Goal: Information Seeking & Learning: Learn about a topic

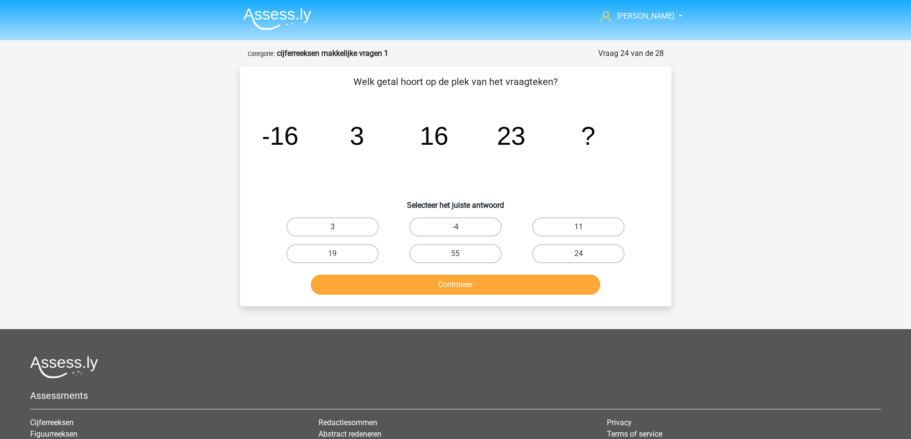
scroll to position [48, 0]
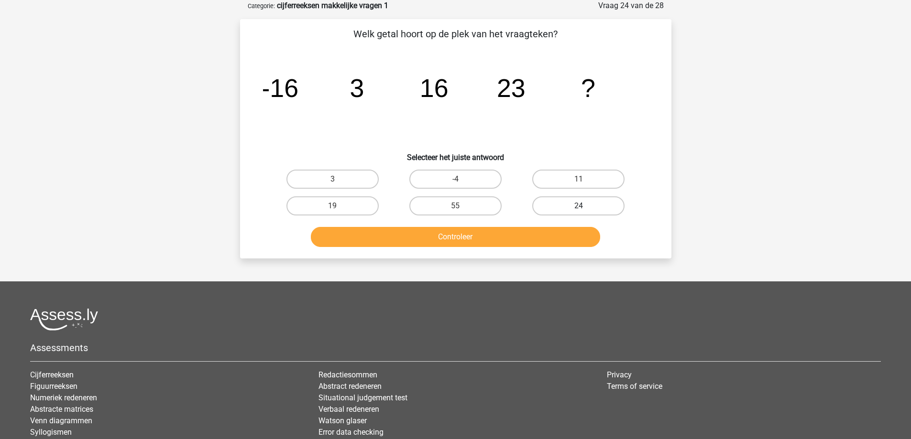
click at [555, 209] on label "24" at bounding box center [578, 205] width 92 height 19
click at [578, 209] on input "24" at bounding box center [581, 209] width 6 height 6
radio input "true"
click at [535, 238] on button "Controleer" at bounding box center [455, 237] width 289 height 20
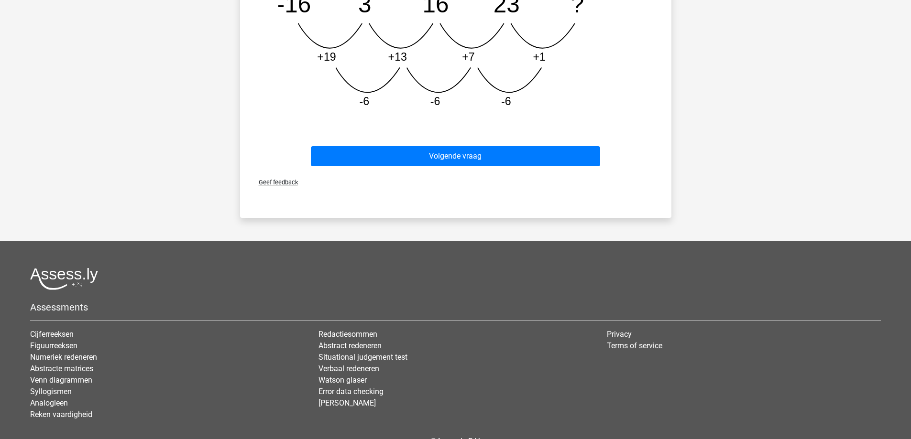
scroll to position [382, 0]
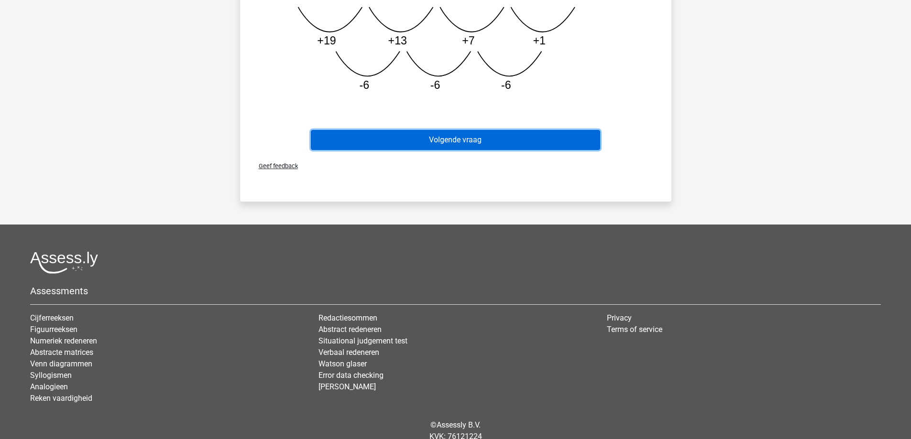
click at [476, 145] on button "Volgende vraag" at bounding box center [455, 140] width 289 height 20
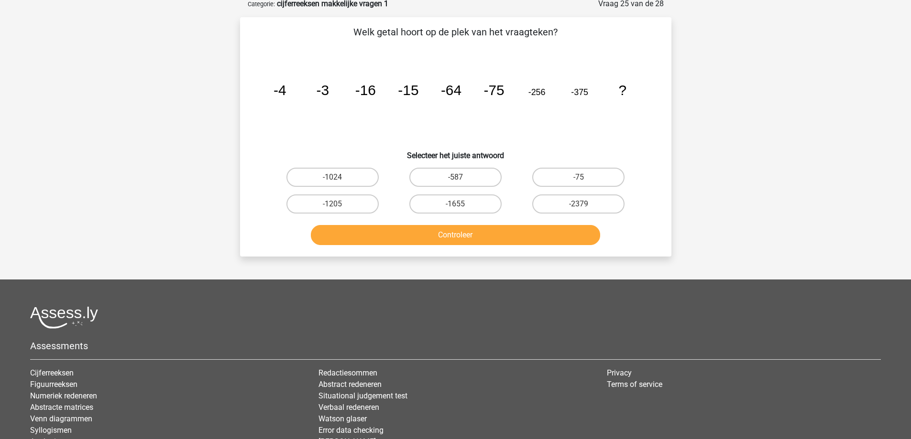
scroll to position [48, 0]
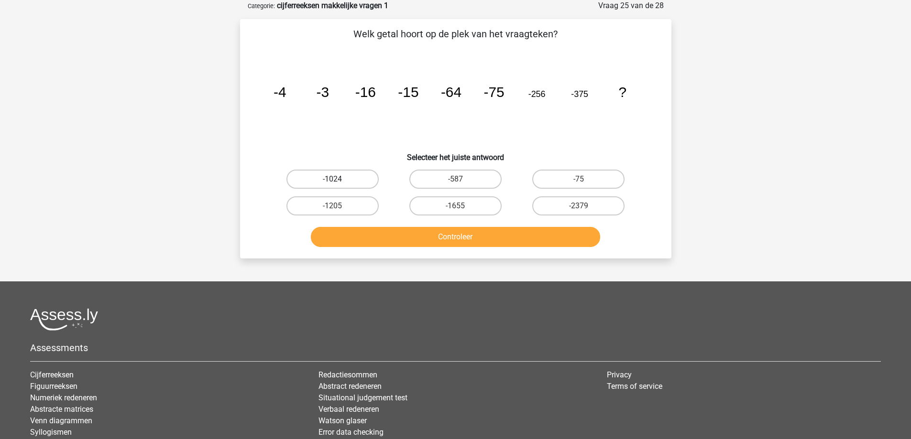
click at [347, 180] on label "-1024" at bounding box center [332, 179] width 92 height 19
click at [338, 180] on input "-1024" at bounding box center [335, 182] width 6 height 6
radio input "true"
click at [419, 235] on button "Controleer" at bounding box center [455, 237] width 289 height 20
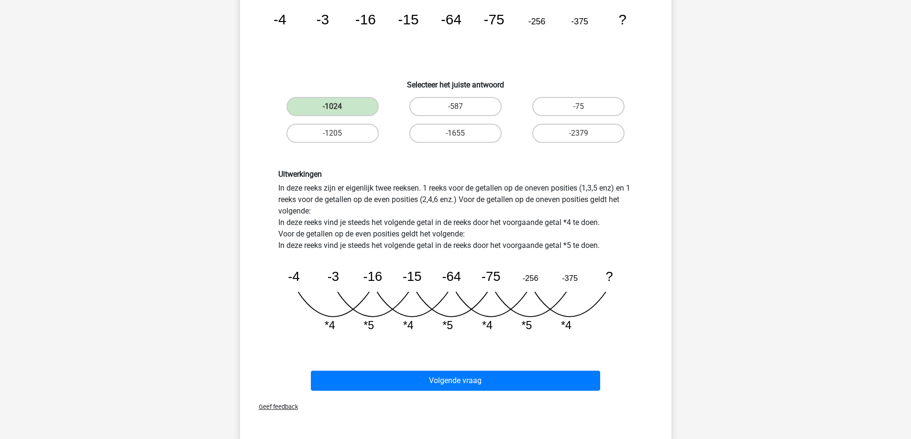
scroll to position [287, 0]
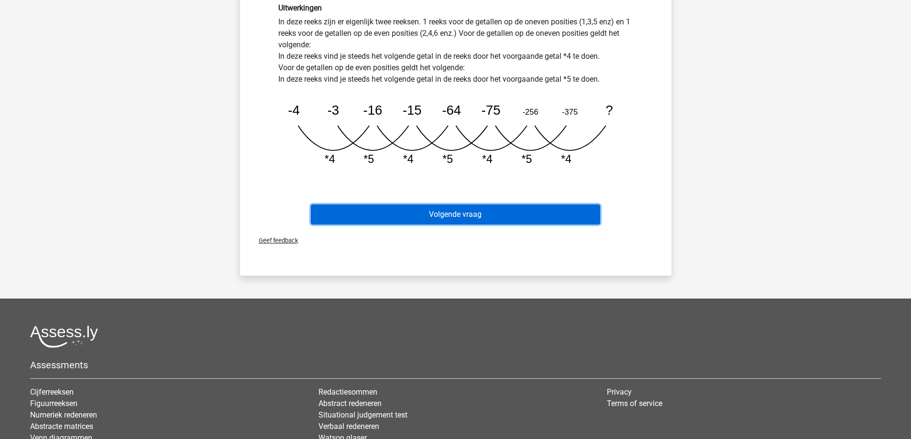
click at [459, 215] on button "Volgende vraag" at bounding box center [455, 215] width 289 height 20
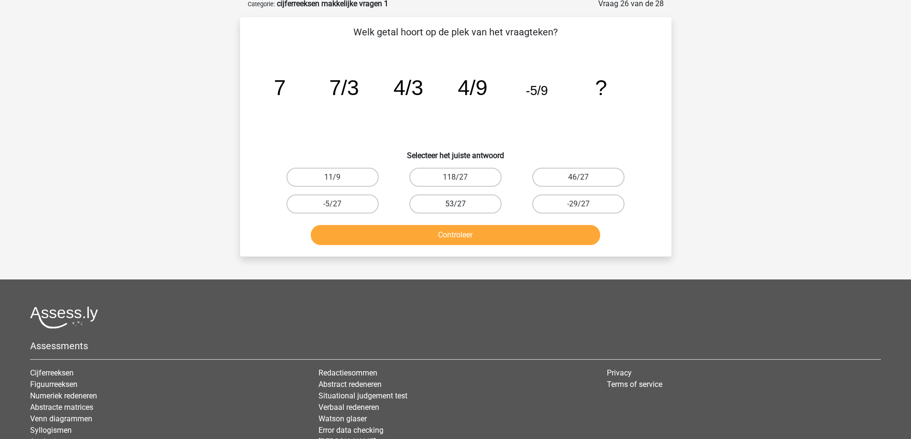
scroll to position [48, 0]
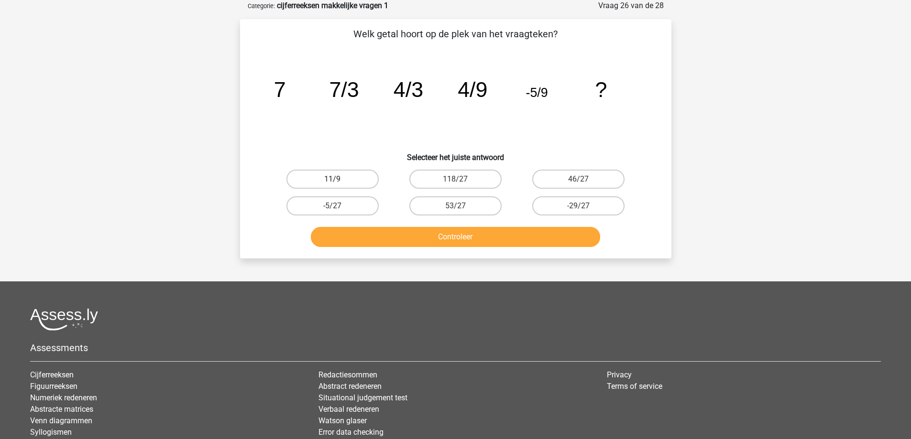
click at [360, 178] on label "11/9" at bounding box center [332, 179] width 92 height 19
click at [338, 179] on input "11/9" at bounding box center [335, 182] width 6 height 6
radio input "true"
click at [452, 240] on button "Controleer" at bounding box center [455, 237] width 289 height 20
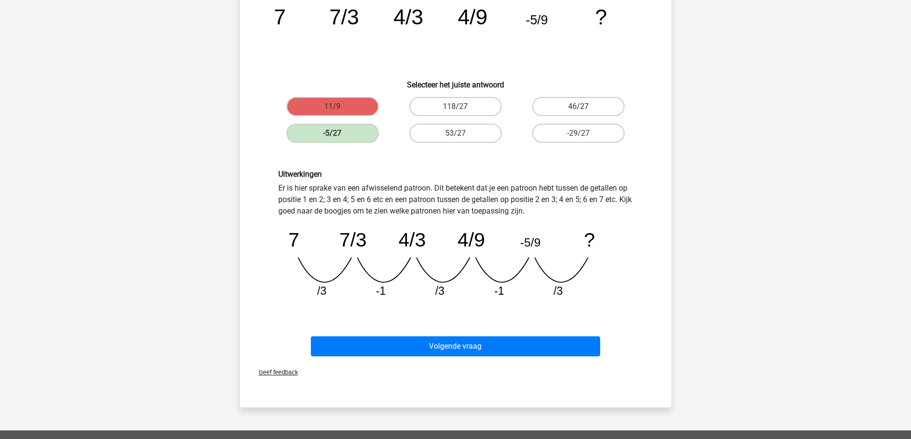
scroll to position [191, 0]
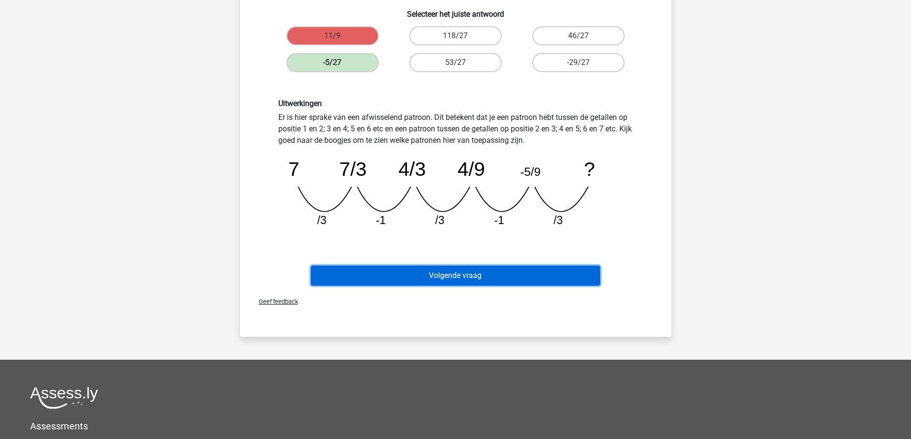
click at [478, 274] on button "Volgende vraag" at bounding box center [455, 276] width 289 height 20
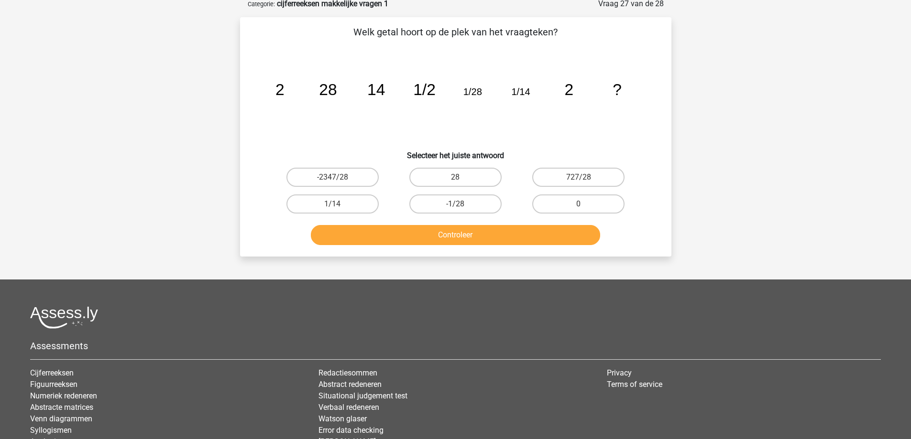
scroll to position [48, 0]
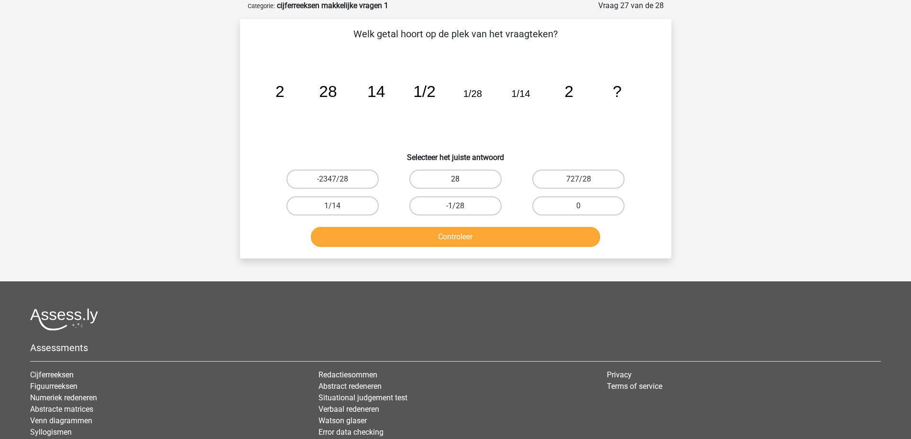
click at [468, 177] on label "28" at bounding box center [455, 179] width 92 height 19
click at [461, 179] on input "28" at bounding box center [458, 182] width 6 height 6
radio input "true"
click at [463, 230] on button "Controleer" at bounding box center [455, 237] width 289 height 20
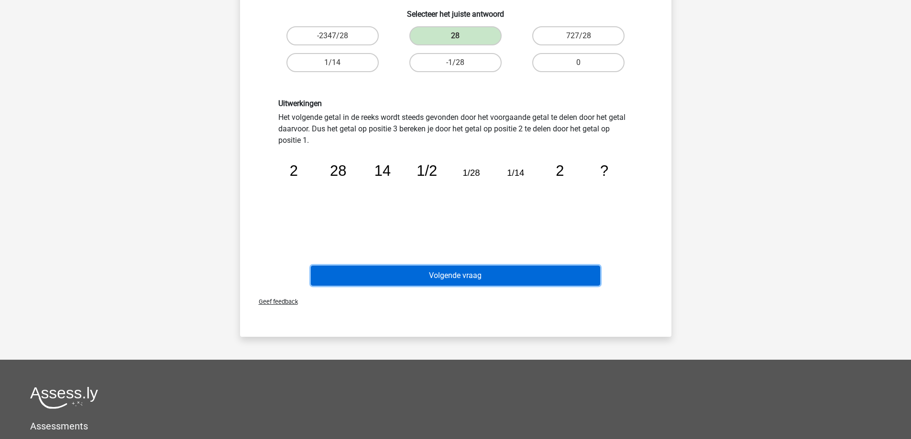
click at [467, 276] on button "Volgende vraag" at bounding box center [455, 276] width 289 height 20
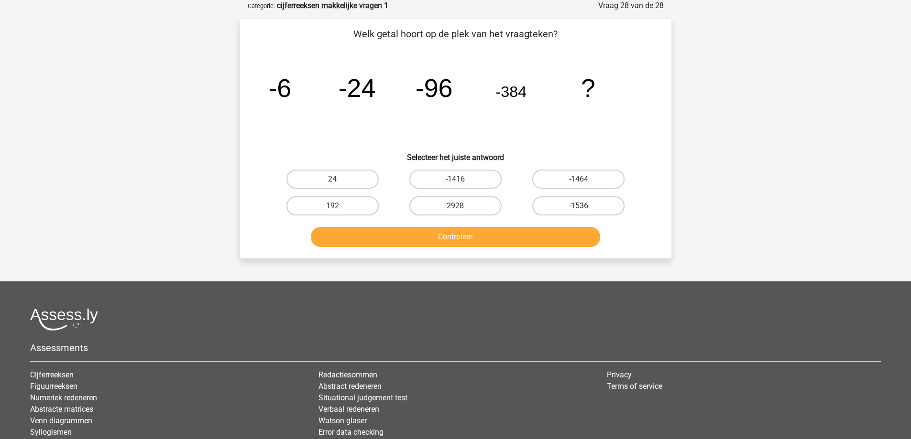
click at [590, 202] on label "-1536" at bounding box center [578, 205] width 92 height 19
click at [585, 206] on input "-1536" at bounding box center [581, 209] width 6 height 6
radio input "true"
click at [502, 235] on button "Controleer" at bounding box center [455, 237] width 289 height 20
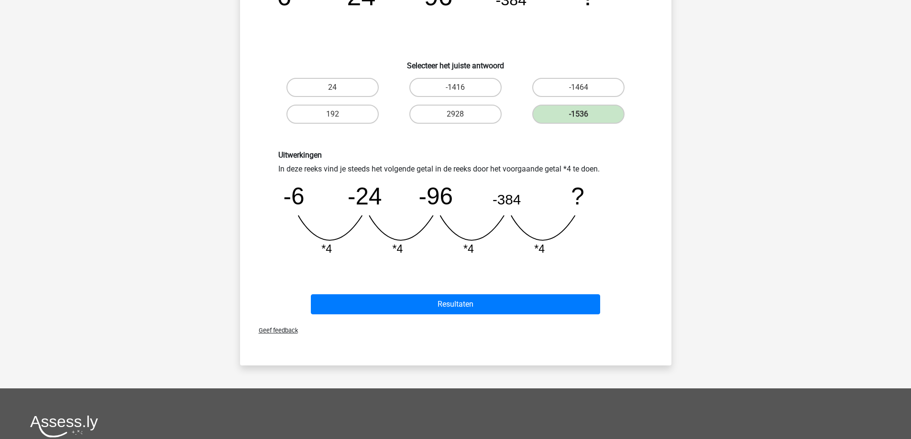
scroll to position [143, 0]
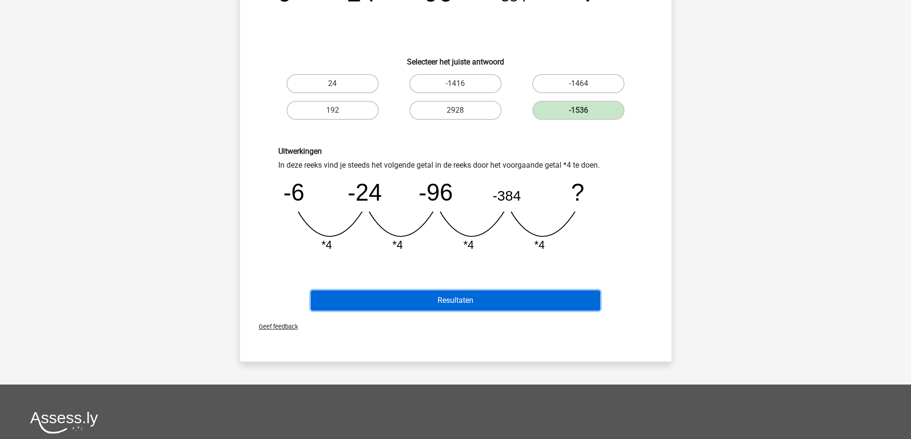
click at [478, 301] on button "Resultaten" at bounding box center [455, 301] width 289 height 20
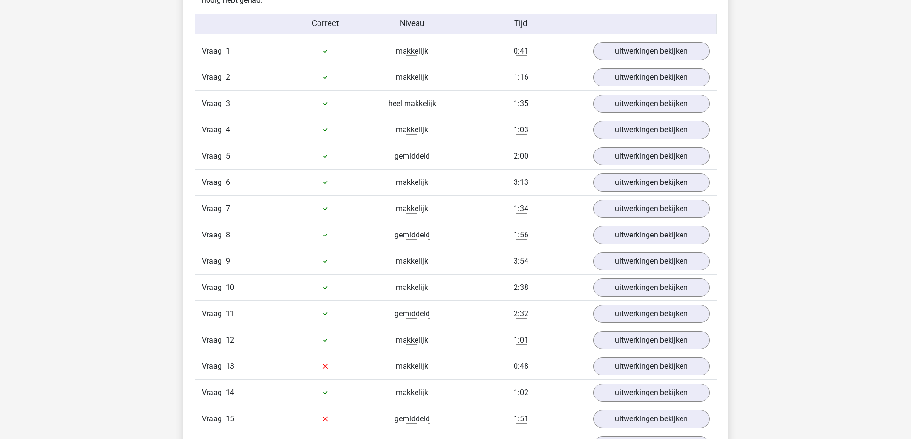
scroll to position [669, 0]
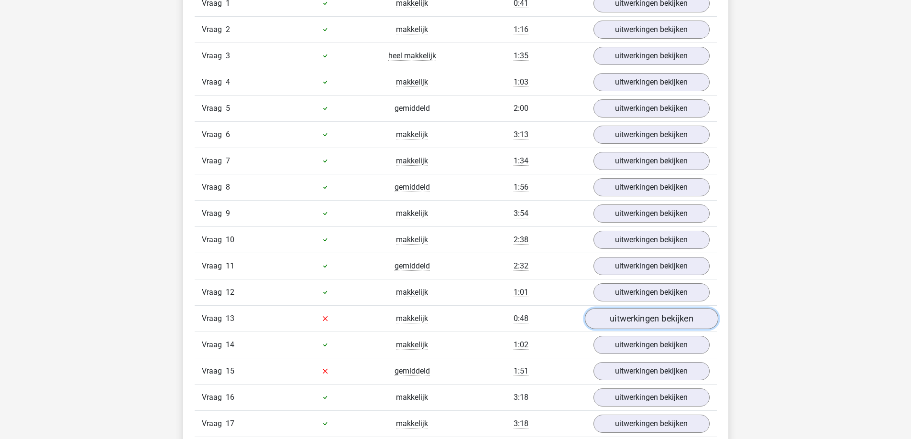
click at [612, 317] on link "uitwerkingen bekijken" at bounding box center [650, 318] width 133 height 21
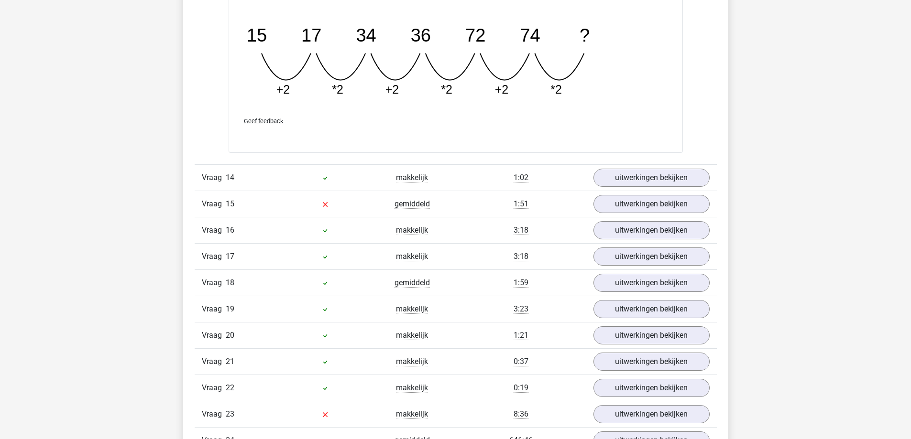
scroll to position [1291, 0]
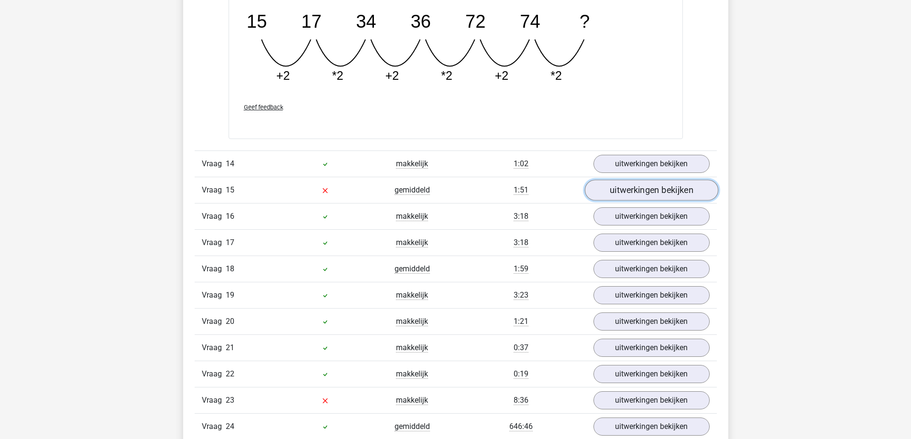
click at [641, 188] on link "uitwerkingen bekijken" at bounding box center [650, 190] width 133 height 21
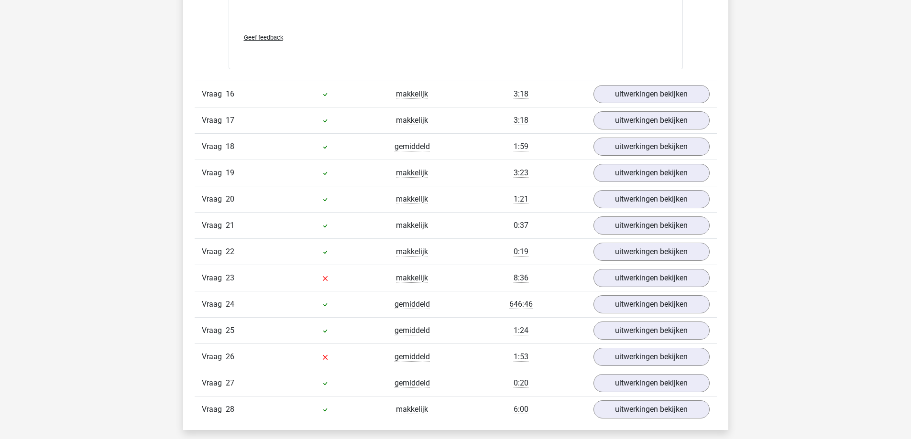
scroll to position [1864, 0]
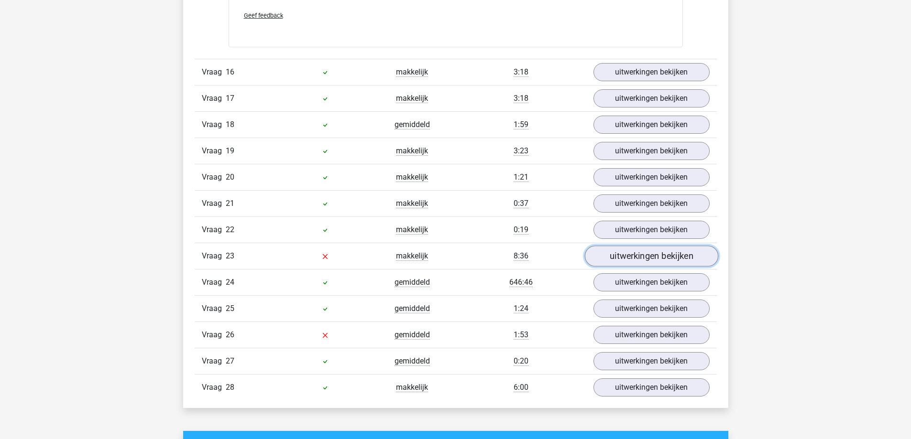
click at [623, 260] on link "uitwerkingen bekijken" at bounding box center [650, 256] width 133 height 21
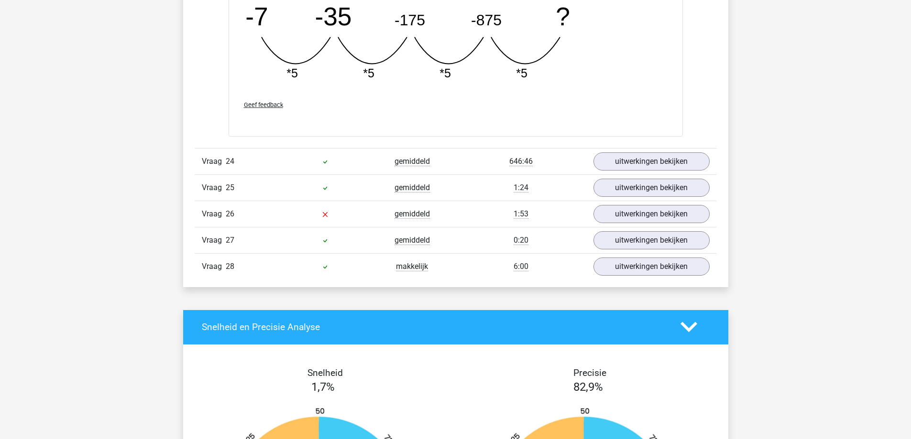
scroll to position [2486, 0]
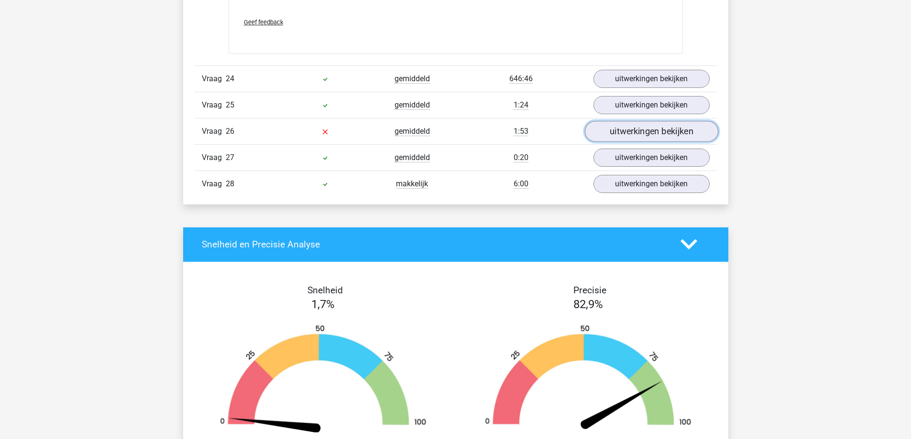
click at [623, 135] on link "uitwerkingen bekijken" at bounding box center [650, 131] width 133 height 21
